Goal: Transaction & Acquisition: Subscribe to service/newsletter

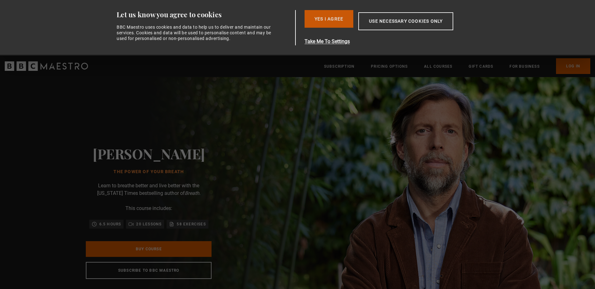
click at [327, 12] on button "Yes I Agree" at bounding box center [329, 19] width 49 height 18
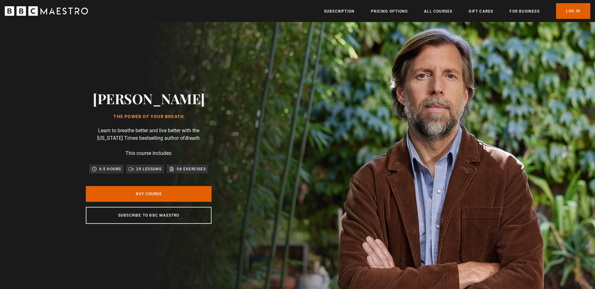
click at [327, 12] on button "Yes I Agree" at bounding box center [329, 19] width 49 height 18
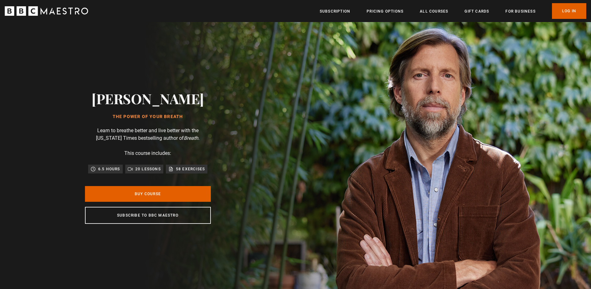
scroll to position [0, 82]
click at [328, 8] on link "Subscription" at bounding box center [335, 11] width 31 height 6
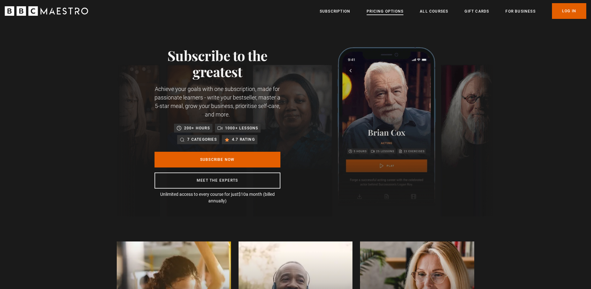
click at [387, 10] on link "Pricing Options" at bounding box center [384, 11] width 37 height 6
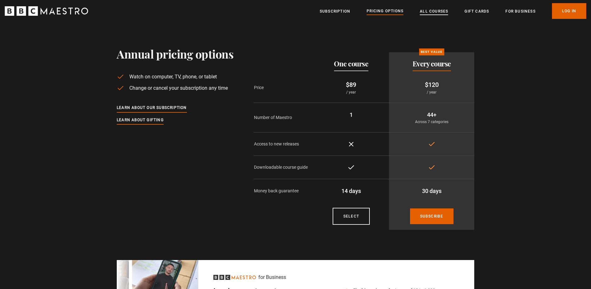
click at [435, 8] on link "All Courses" at bounding box center [434, 11] width 28 height 6
